Goal: Information Seeking & Learning: Learn about a topic

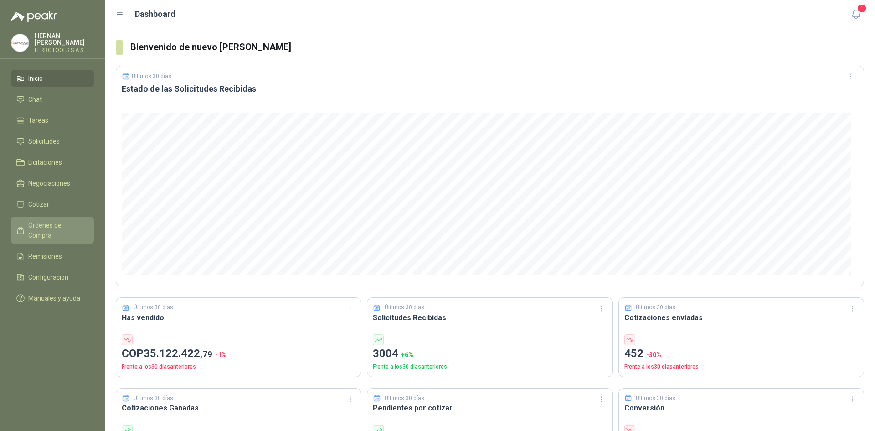
click at [64, 220] on span "Órdenes de Compra" at bounding box center [56, 230] width 57 height 20
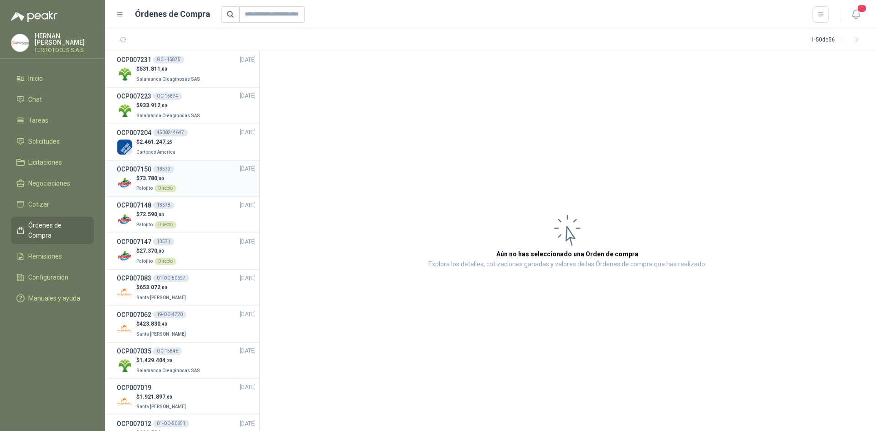
click at [195, 180] on div "$ 73.780 ,00 Patojito Directo" at bounding box center [186, 183] width 139 height 19
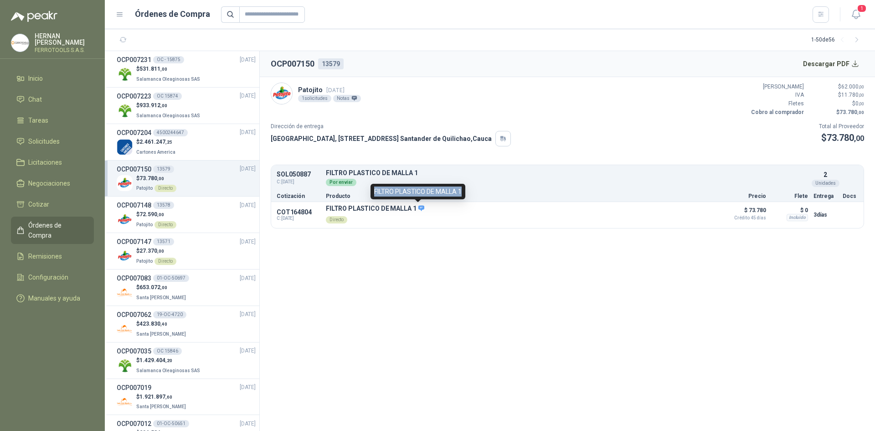
drag, startPoint x: 375, startPoint y: 191, endPoint x: 462, endPoint y: 192, distance: 87.1
click at [462, 192] on div "FILTRO PLASTICO DE MALLA 1" at bounding box center [418, 191] width 95 height 15
copy div "FILTRO PLASTICO DE MALLA 1"
drag, startPoint x: 327, startPoint y: 207, endPoint x: 414, endPoint y: 205, distance: 87.6
click at [414, 205] on p "FILTRO PLASTICO DE MALLA 1" at bounding box center [375, 209] width 98 height 8
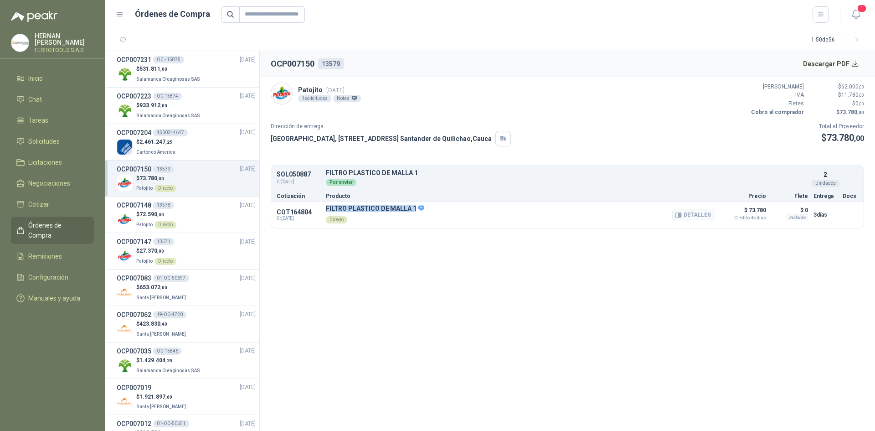
copy p "FILTRO PLASTICO DE MALLA 1"
click at [694, 217] on button "Detalles" at bounding box center [693, 215] width 43 height 12
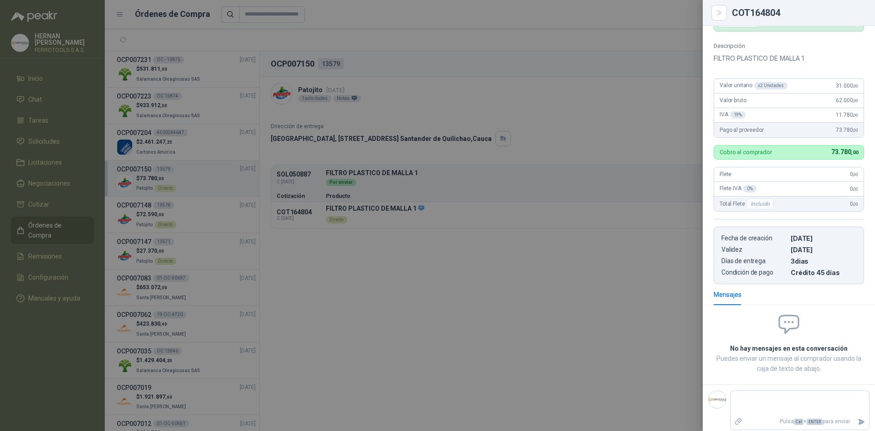
scroll to position [11, 0]
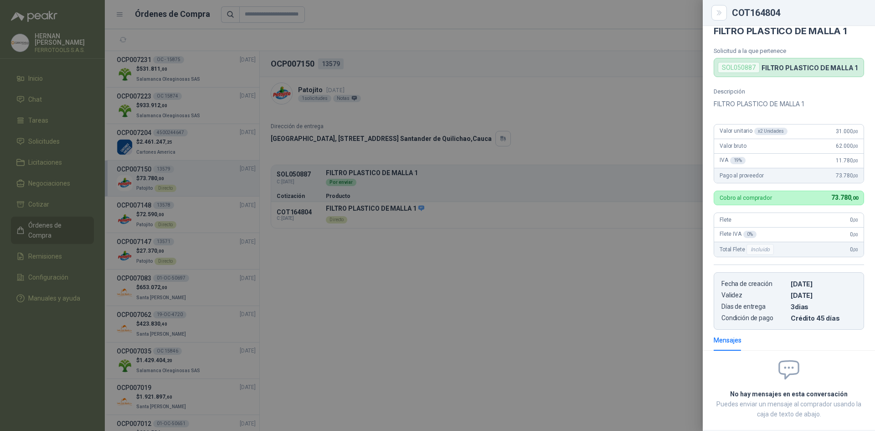
click at [386, 245] on div at bounding box center [437, 215] width 875 height 431
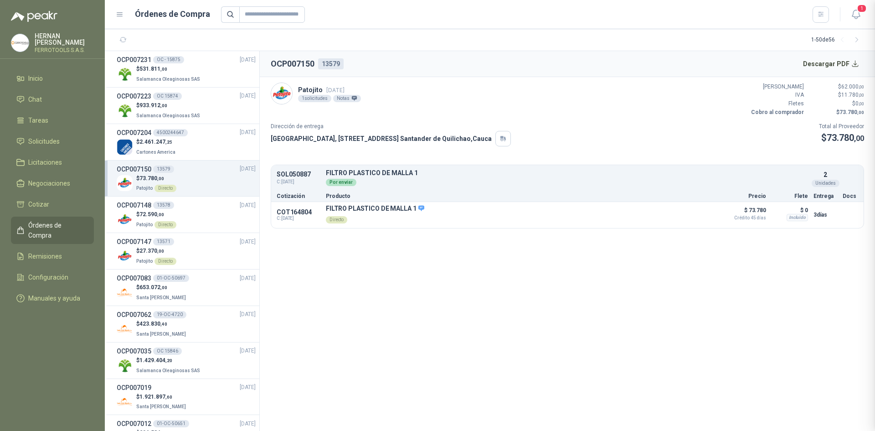
scroll to position [62, 0]
click at [180, 211] on div "$ 72.590 ,00 Patojito Directo" at bounding box center [186, 219] width 139 height 19
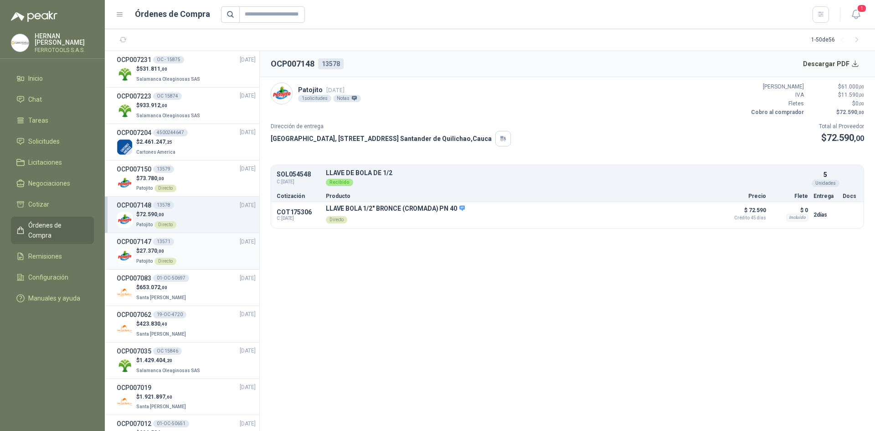
click at [213, 259] on div "$ 27.370 ,00 Patojito Directo" at bounding box center [186, 256] width 139 height 19
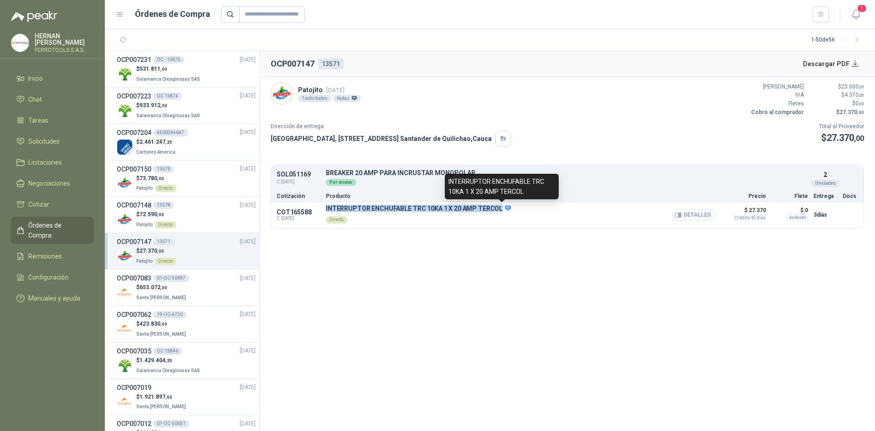
drag, startPoint x: 326, startPoint y: 208, endPoint x: 498, endPoint y: 207, distance: 171.9
click at [498, 207] on p "INTERRUPTOR ENCHUFABLE TRC 10KA 1 X 20 AMP TERCOL" at bounding box center [418, 209] width 185 height 8
copy p "INTERRUPTOR ENCHUFABLE TRC 10KA 1 X 20 AMP TERCOL"
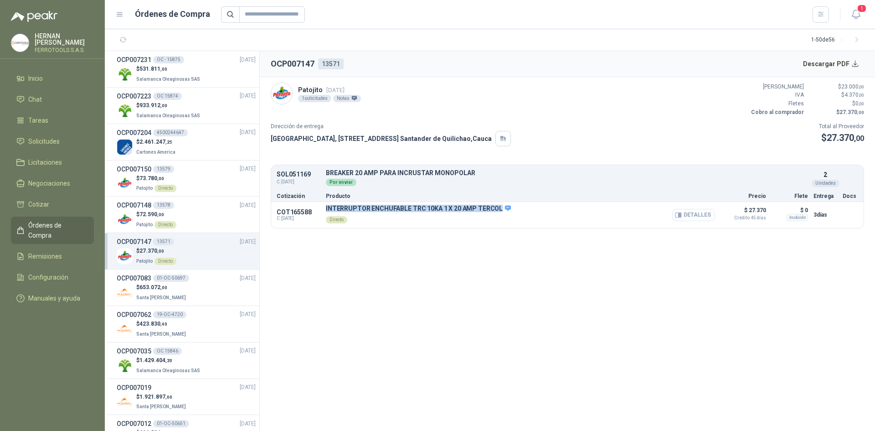
click at [691, 212] on button "Detalles" at bounding box center [693, 215] width 43 height 12
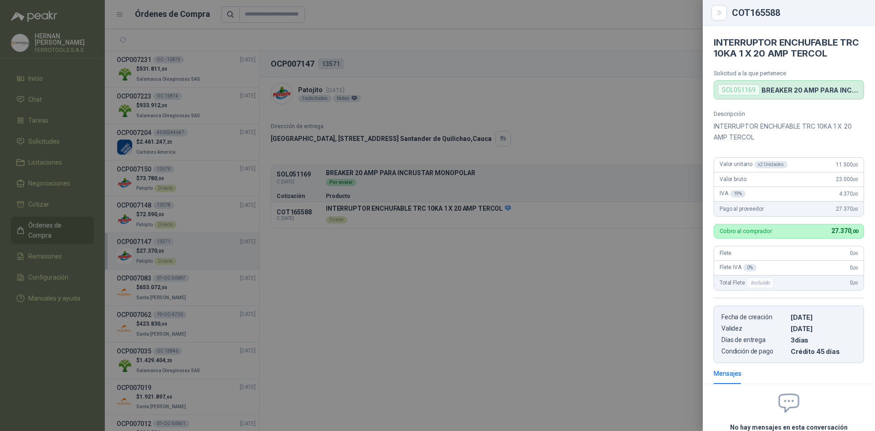
click at [620, 86] on div at bounding box center [437, 215] width 875 height 431
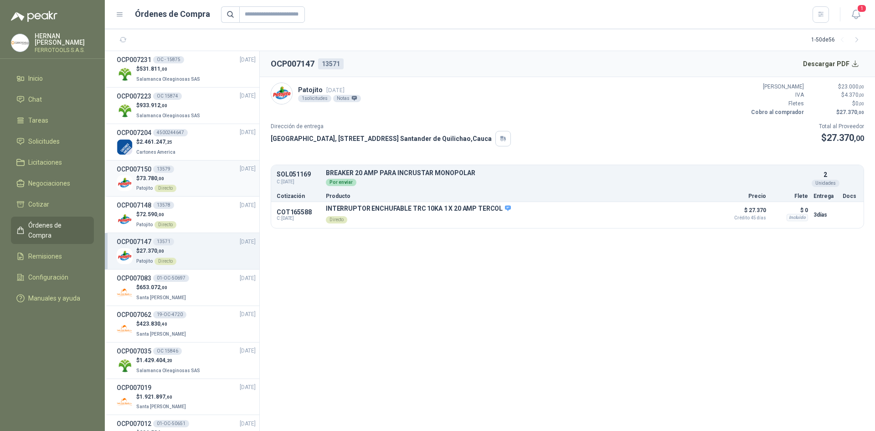
click at [177, 188] on div "$ 73.780 ,00 Patojito Directo" at bounding box center [186, 183] width 139 height 19
